Goal: Information Seeking & Learning: Learn about a topic

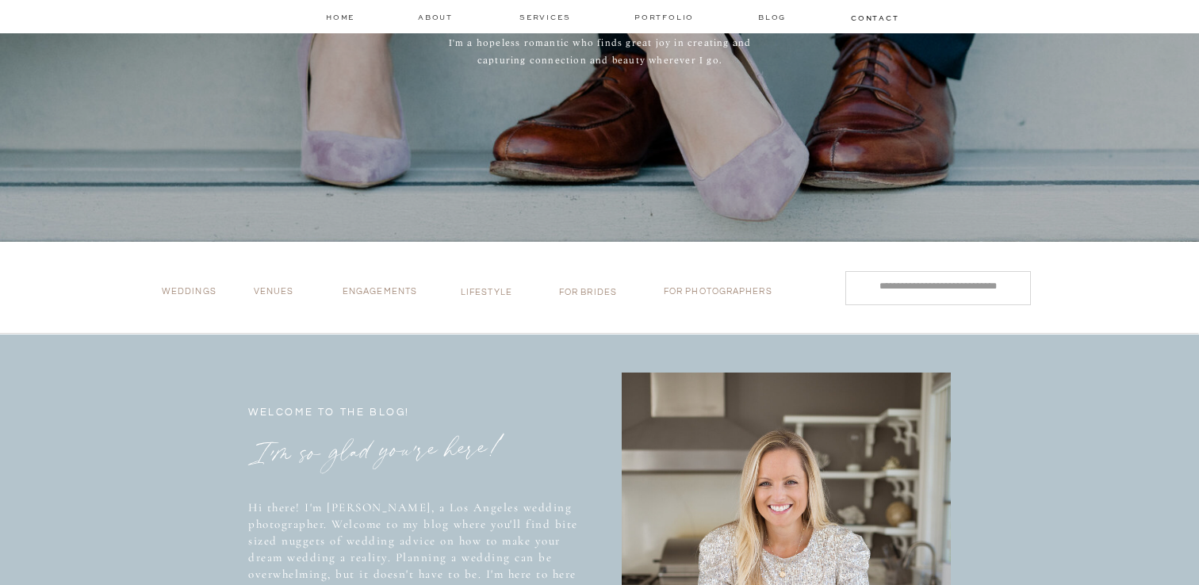
scroll to position [535, 0]
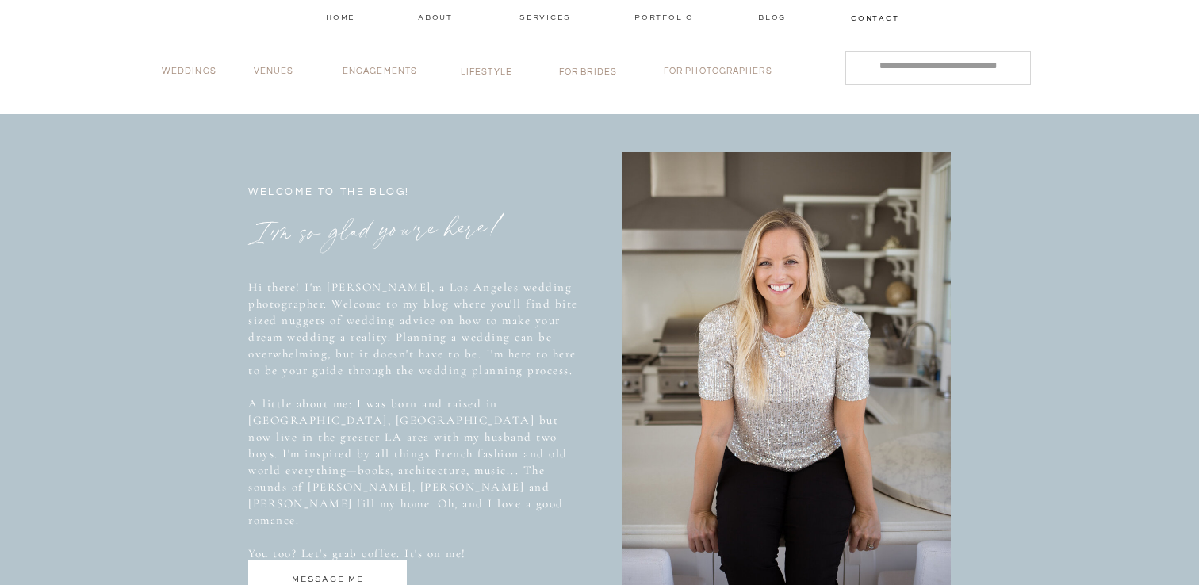
click at [865, 63] on input "Search for:" at bounding box center [938, 66] width 157 height 17
type input "**********"
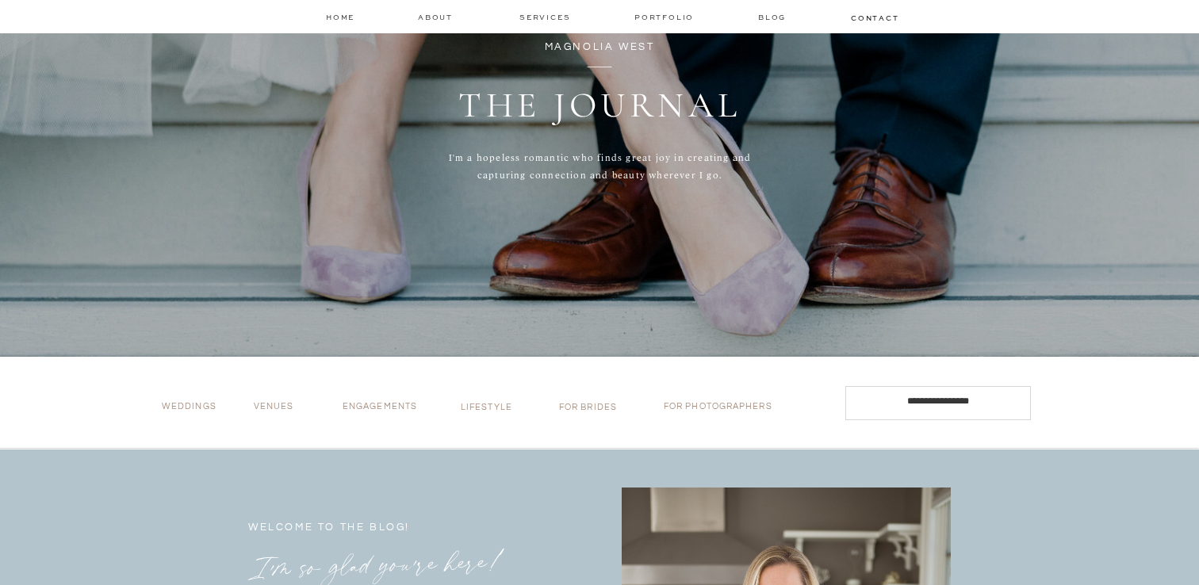
scroll to position [231, 0]
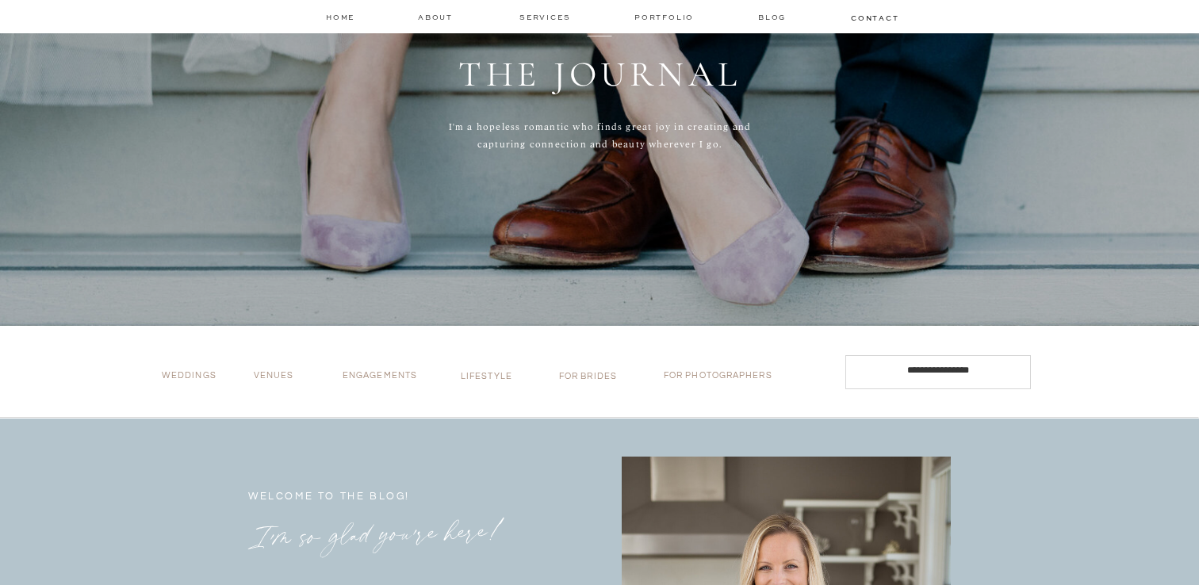
click at [370, 372] on p "Engagements" at bounding box center [387, 378] width 89 height 17
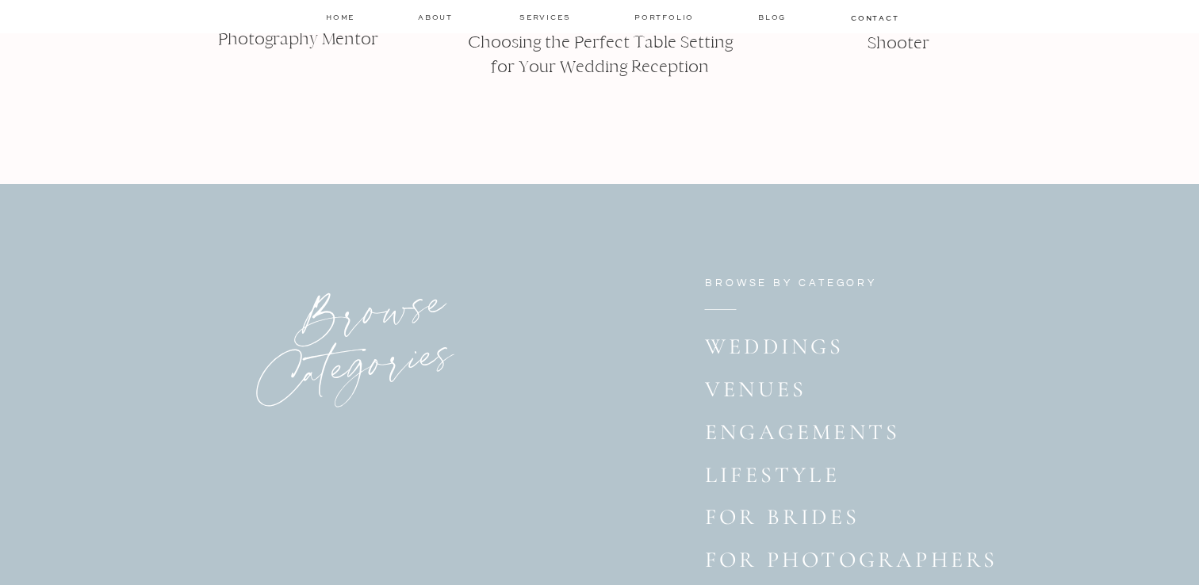
scroll to position [4995, 0]
